Goal: Task Accomplishment & Management: Use online tool/utility

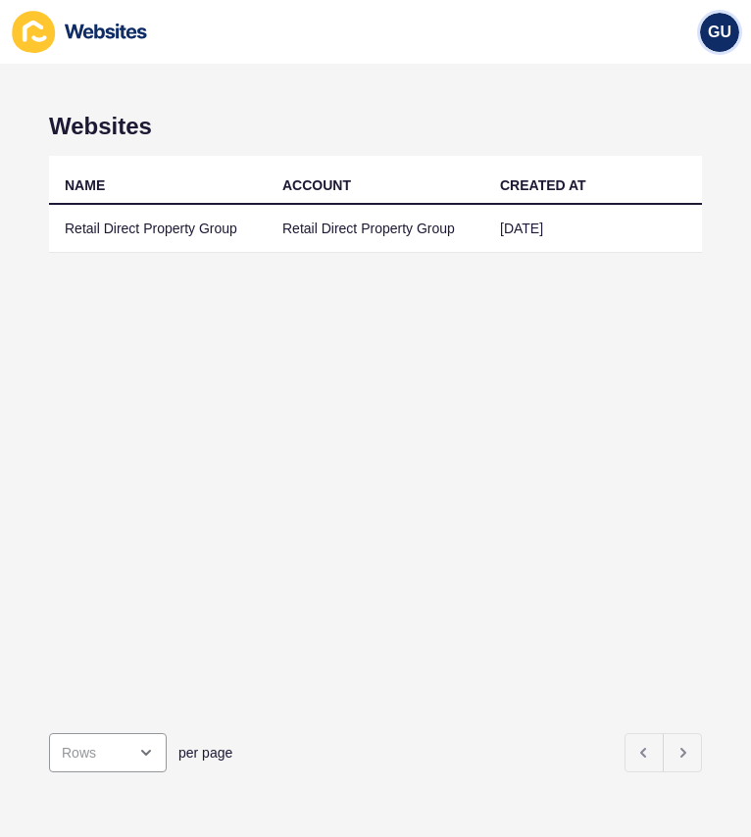
click at [713, 26] on span "GU" at bounding box center [719, 33] width 24 height 20
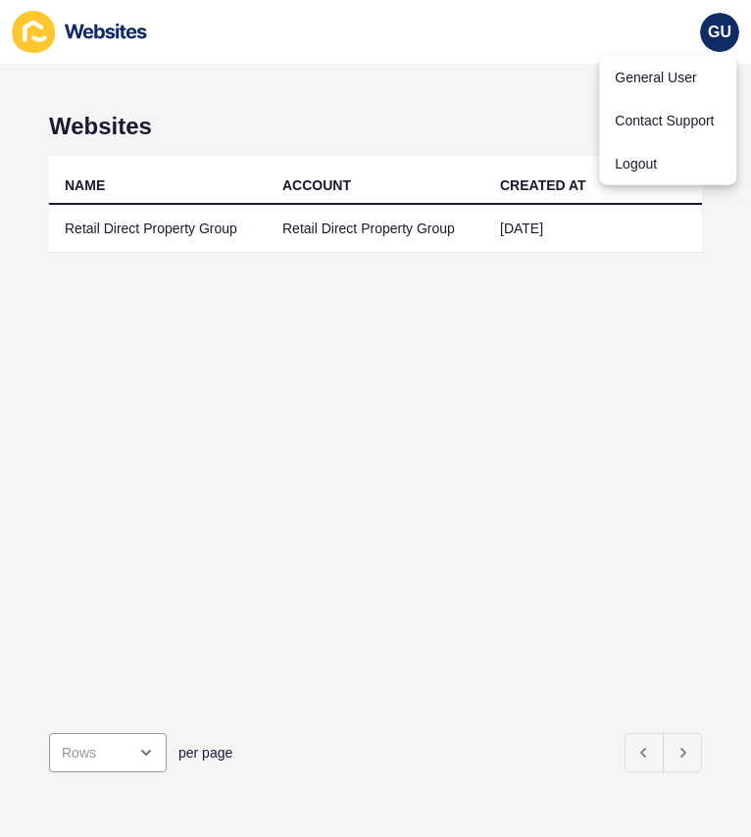
click at [549, 336] on div "NAME ACCOUNT CREATED AT Retail Direct Property Group Retail Direct Property Gro…" at bounding box center [375, 436] width 653 height 561
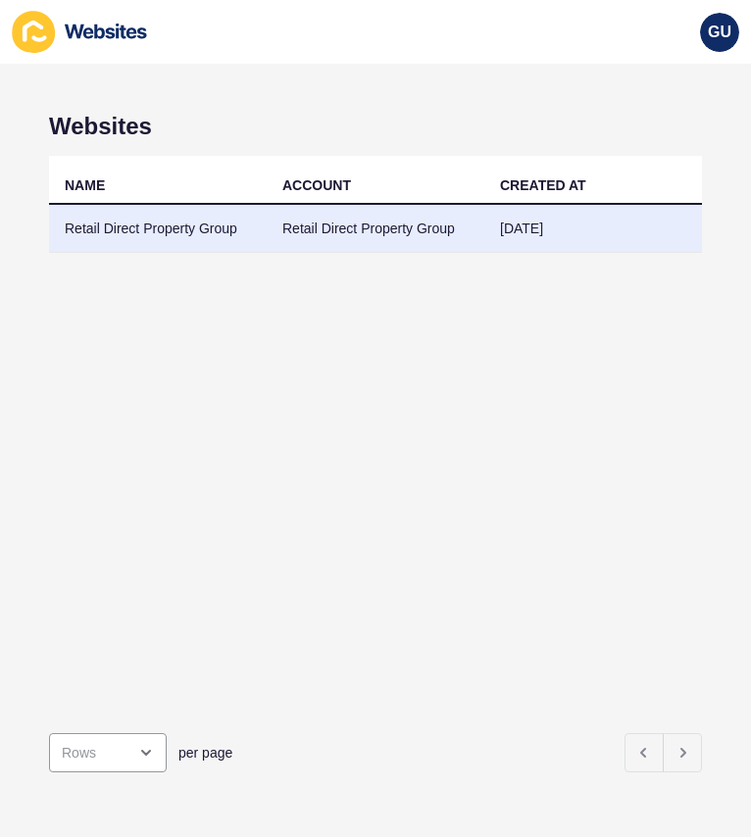
click at [245, 225] on td "Retail Direct Property Group" at bounding box center [158, 229] width 218 height 48
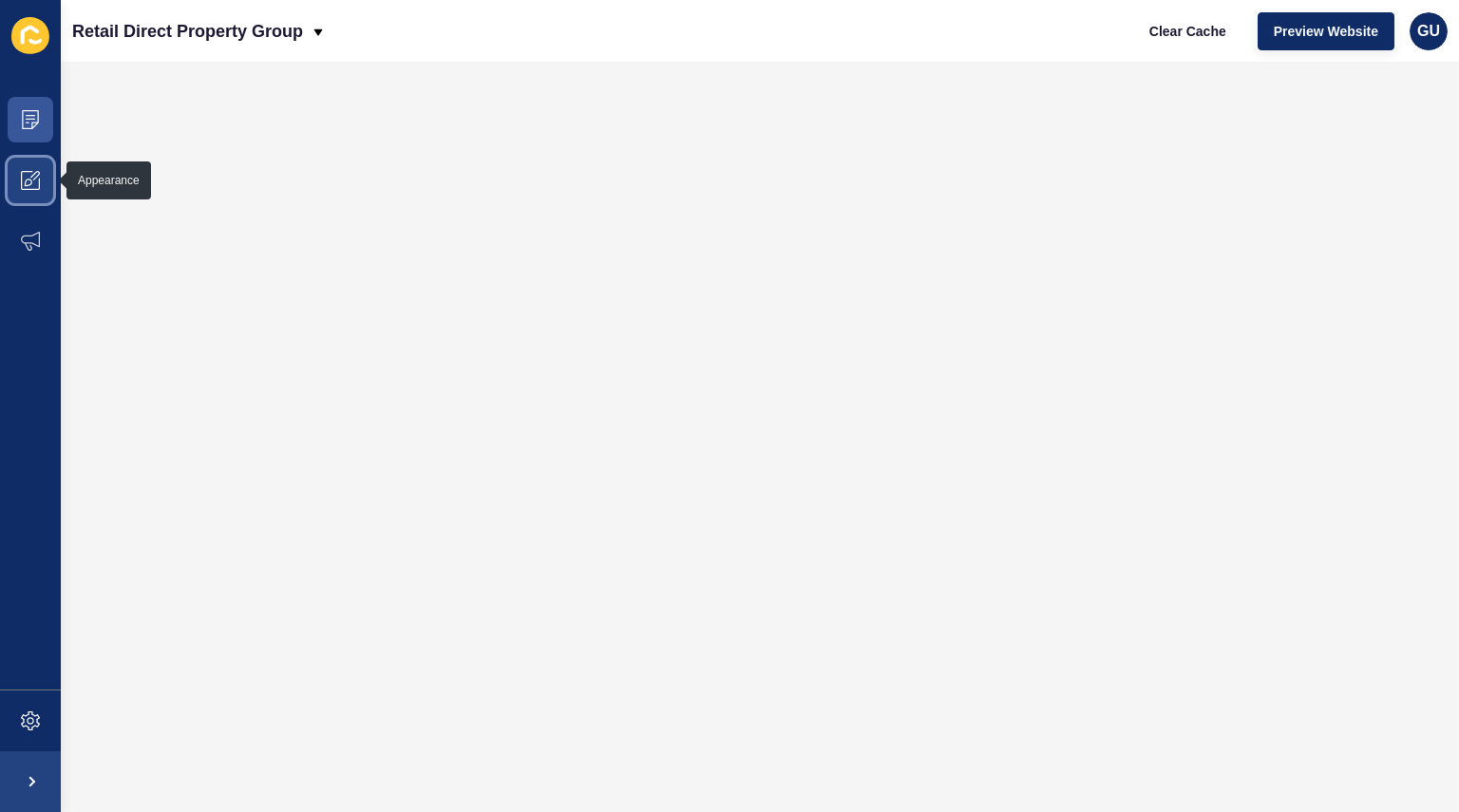
click at [34, 171] on icon at bounding box center [31, 180] width 19 height 19
click at [23, 188] on icon at bounding box center [31, 180] width 19 height 19
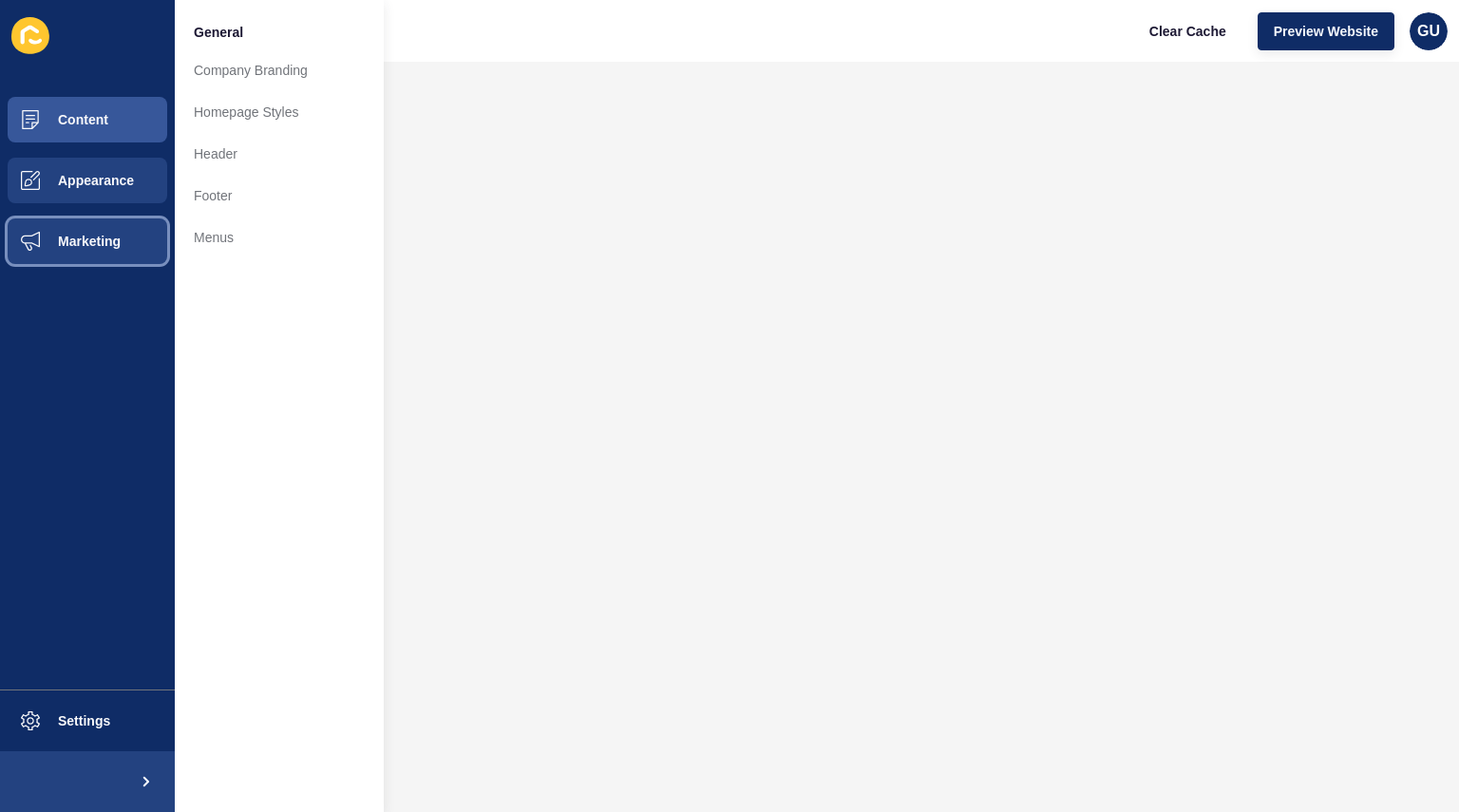
click at [42, 256] on span at bounding box center [30, 241] width 61 height 61
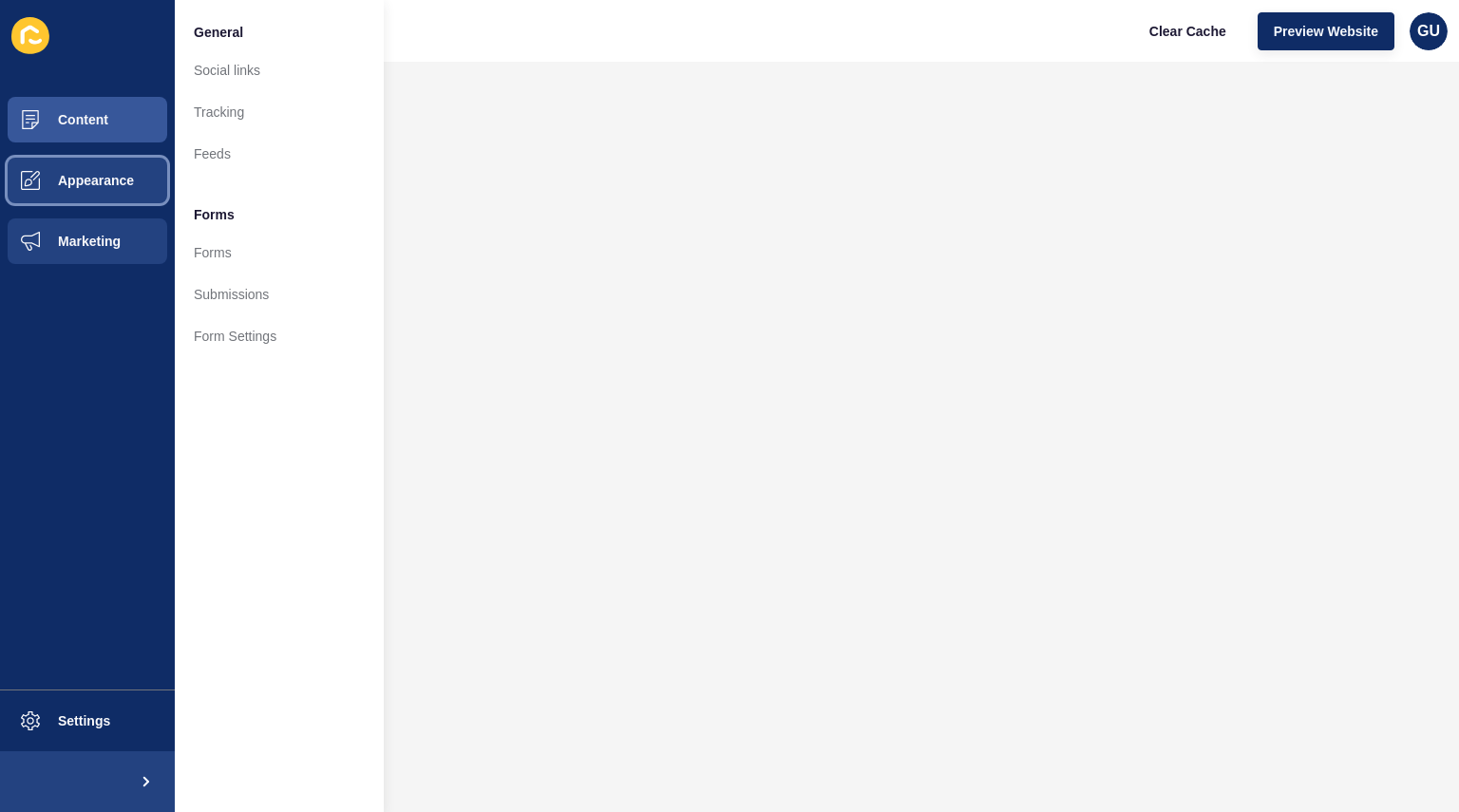
click at [96, 188] on button "Appearance" at bounding box center [87, 180] width 174 height 61
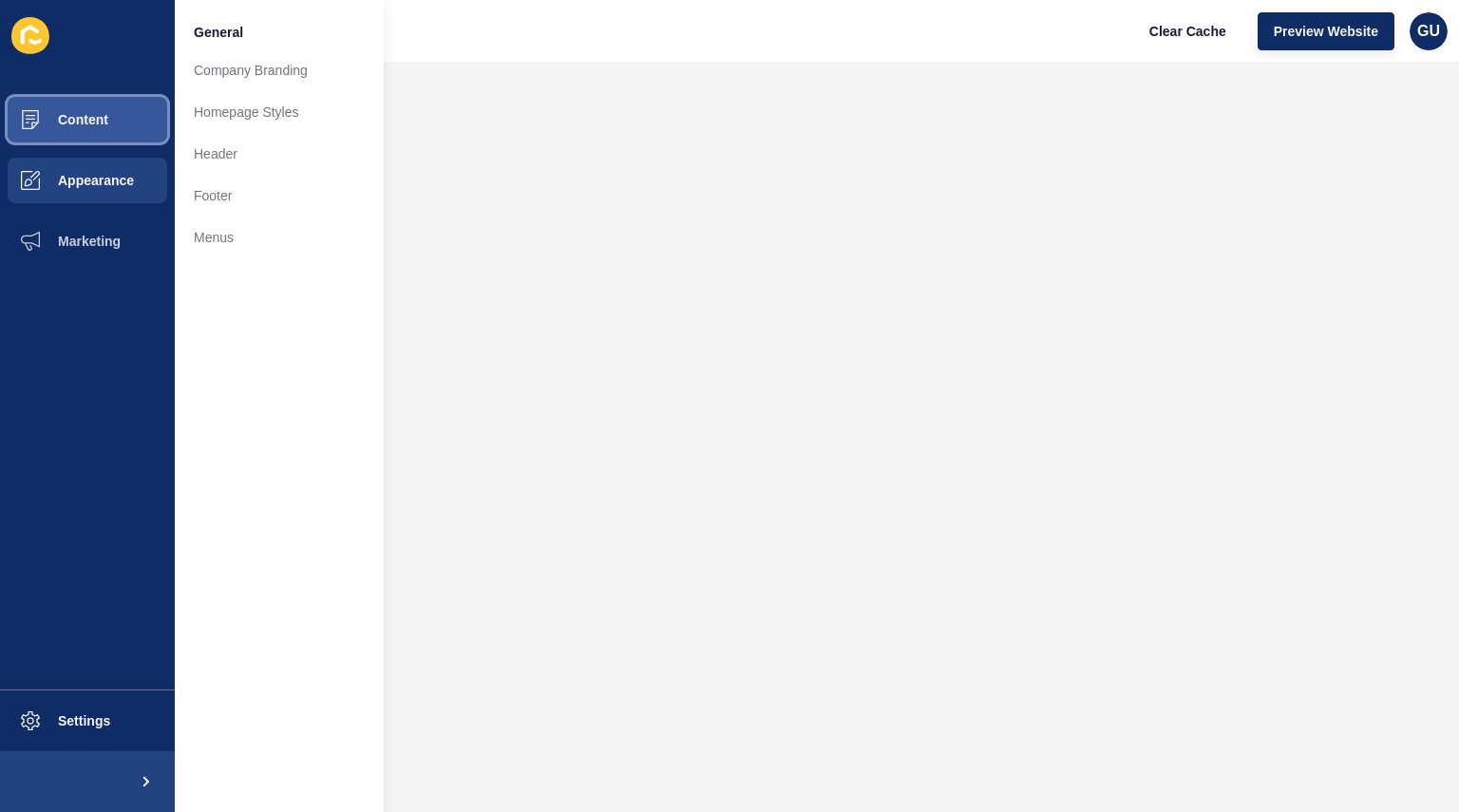
click at [119, 120] on button "Content" at bounding box center [87, 119] width 174 height 61
